Goal: Use online tool/utility: Utilize a website feature to perform a specific function

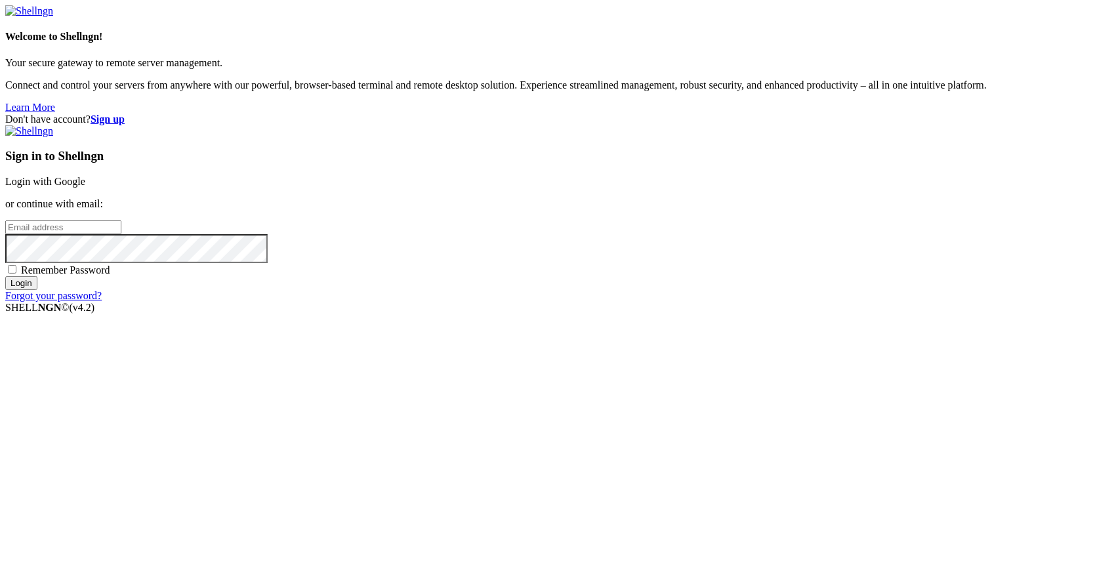
click at [121, 234] on input "email" at bounding box center [63, 228] width 116 height 14
type input "[EMAIL_ADDRESS][DOMAIN_NAME]"
click at [5, 276] on input "Login" at bounding box center [21, 283] width 32 height 14
click at [37, 302] on input "Login" at bounding box center [21, 295] width 32 height 14
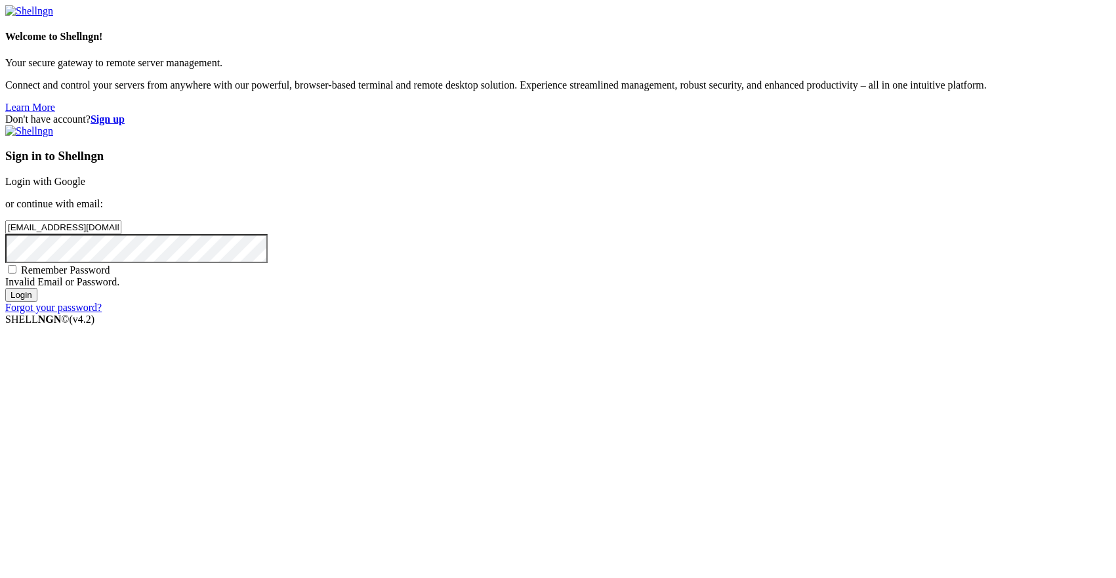
click at [37, 302] on input "Login" at bounding box center [21, 295] width 32 height 14
drag, startPoint x: 734, startPoint y: 268, endPoint x: 521, endPoint y: 226, distance: 216.6
click at [520, 229] on div "Don't have account? Sign up Sign in to Shellngn Login with Google or continue w…" at bounding box center [558, 214] width 1106 height 200
type input "[EMAIL_ADDRESS][DOMAIN_NAME]"
click at [5, 288] on input "Login" at bounding box center [21, 295] width 32 height 14
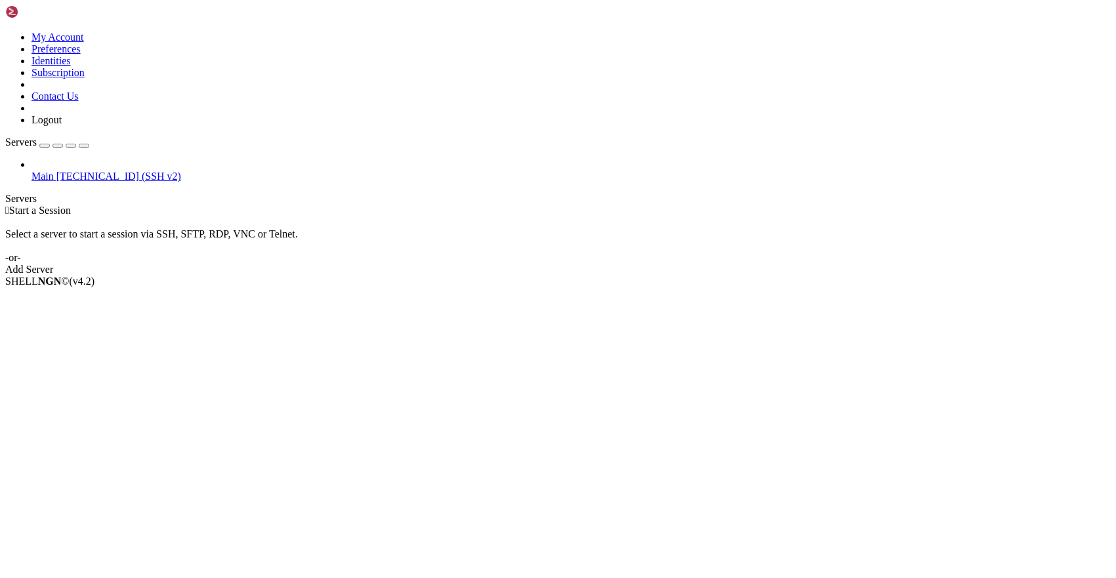
click at [51, 171] on span "Main" at bounding box center [43, 176] width 22 height 11
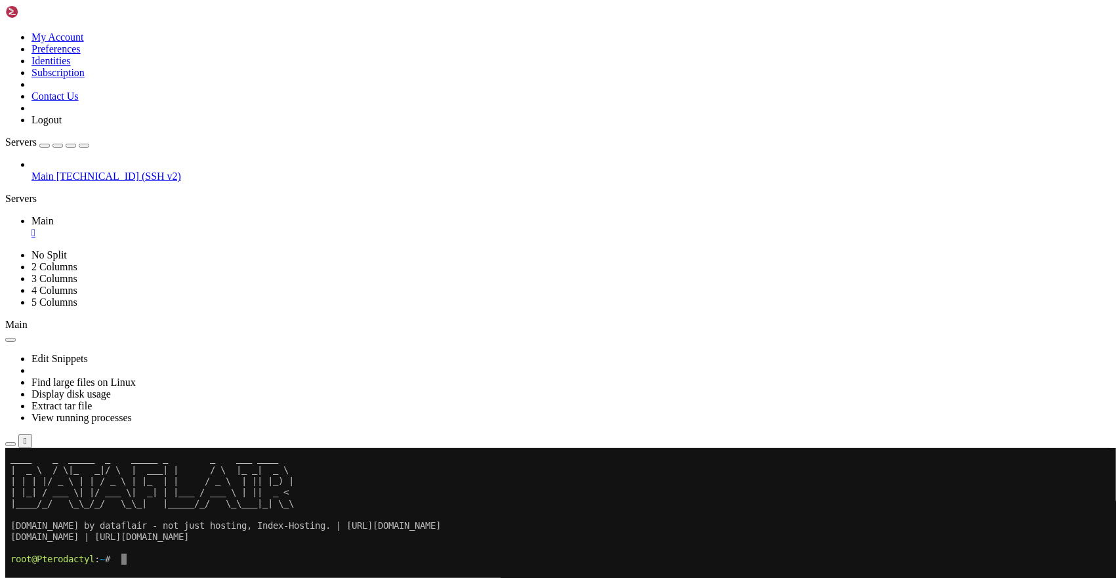
scroll to position [6, 1]
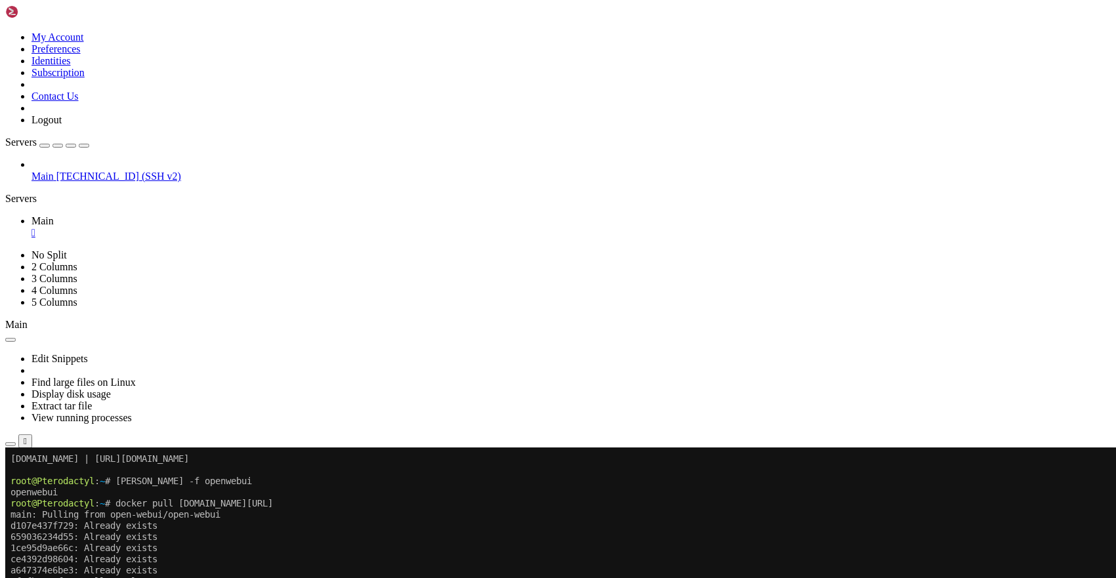
scroll to position [78, 0]
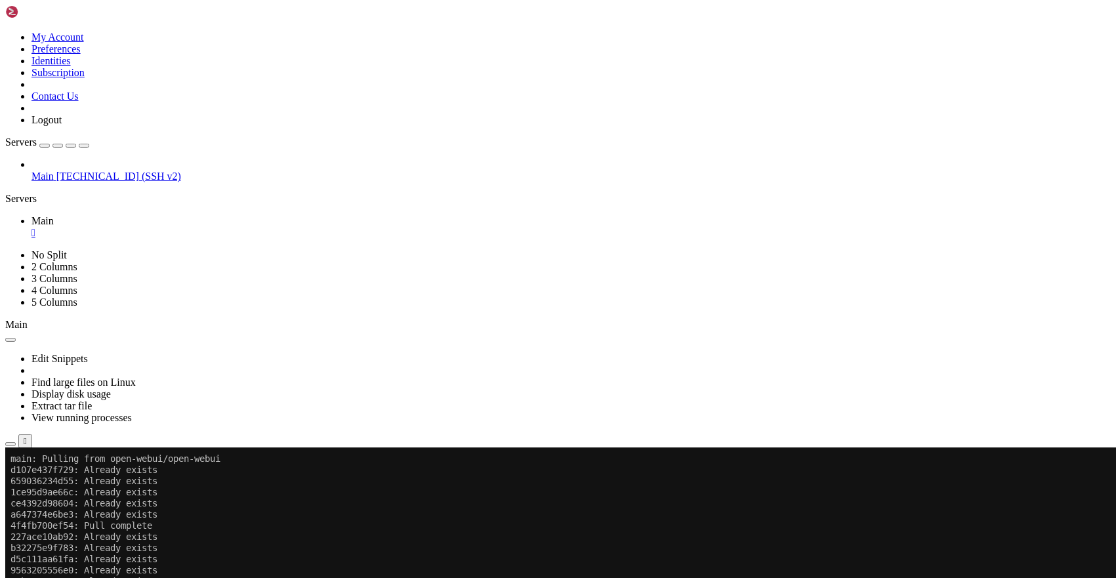
drag, startPoint x: 96, startPoint y: 907, endPoint x: 183, endPoint y: 906, distance: 86.6
drag, startPoint x: 93, startPoint y: 904, endPoint x: 181, endPoint y: 904, distance: 87.9
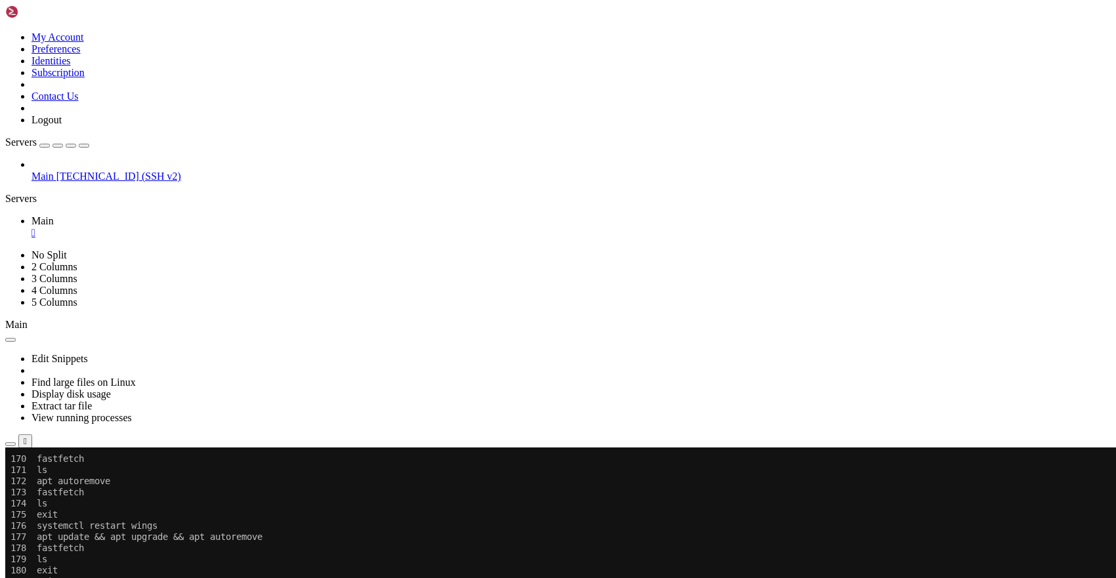
scroll to position [4943, 0]
drag, startPoint x: 122, startPoint y: 830, endPoint x: 207, endPoint y: 824, distance: 84.9
drag, startPoint x: 203, startPoint y: 824, endPoint x: 118, endPoint y: 827, distance: 85.4
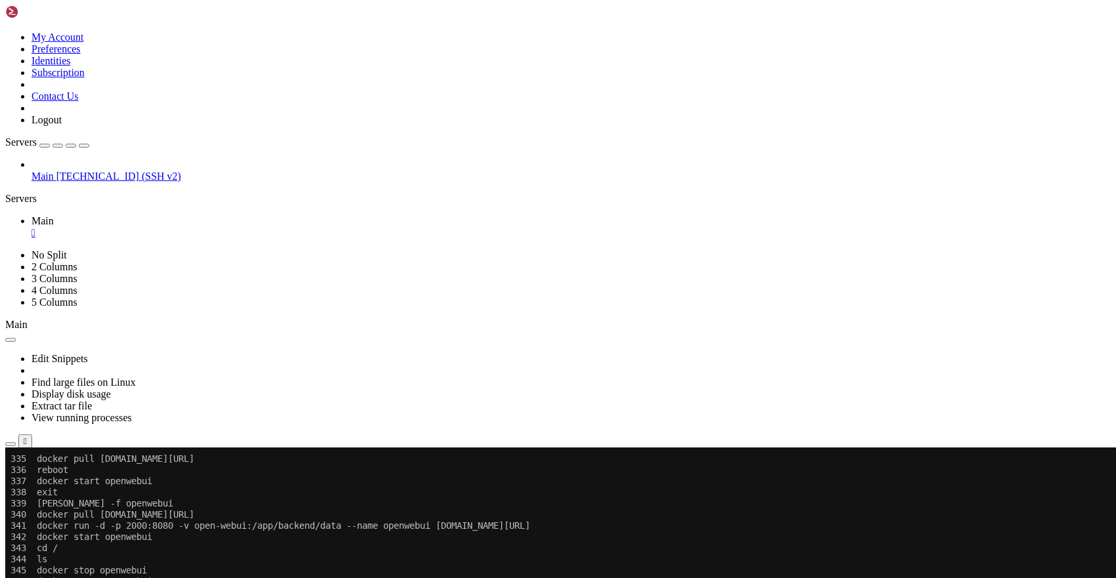
scroll to position [5155, 0]
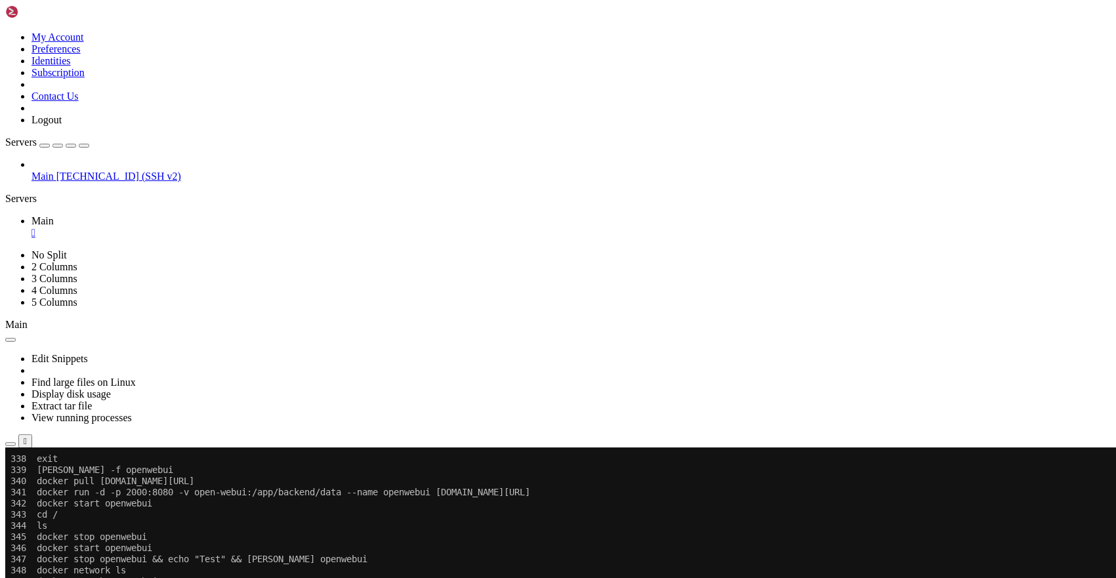
drag, startPoint x: 149, startPoint y: 906, endPoint x: 713, endPoint y: 902, distance: 563.8
drag, startPoint x: 93, startPoint y: 870, endPoint x: 181, endPoint y: 872, distance: 88.6
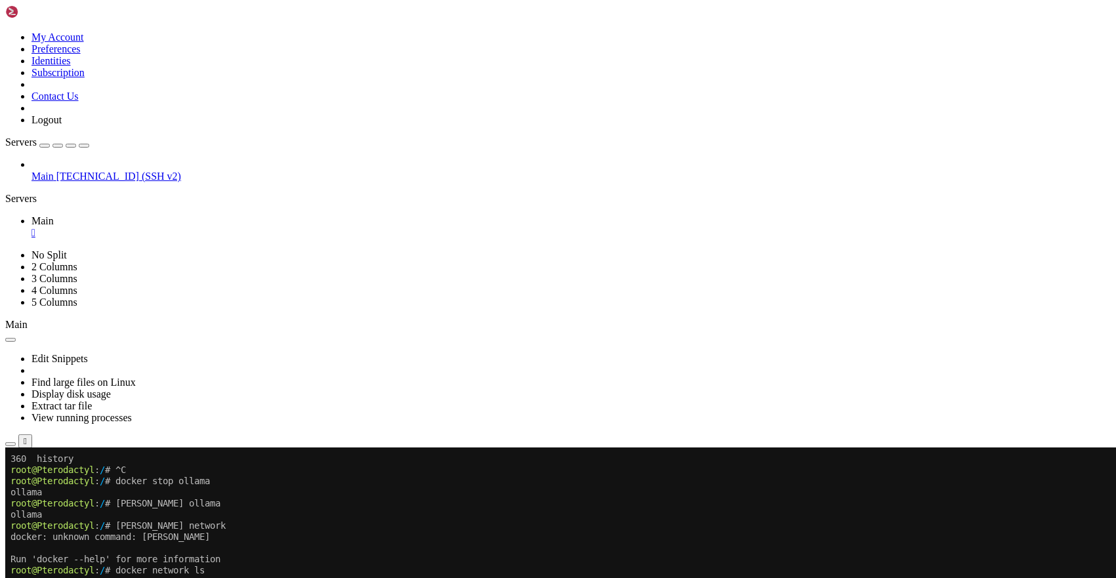
scroll to position [5434, 0]
